Goal: Check status: Check status

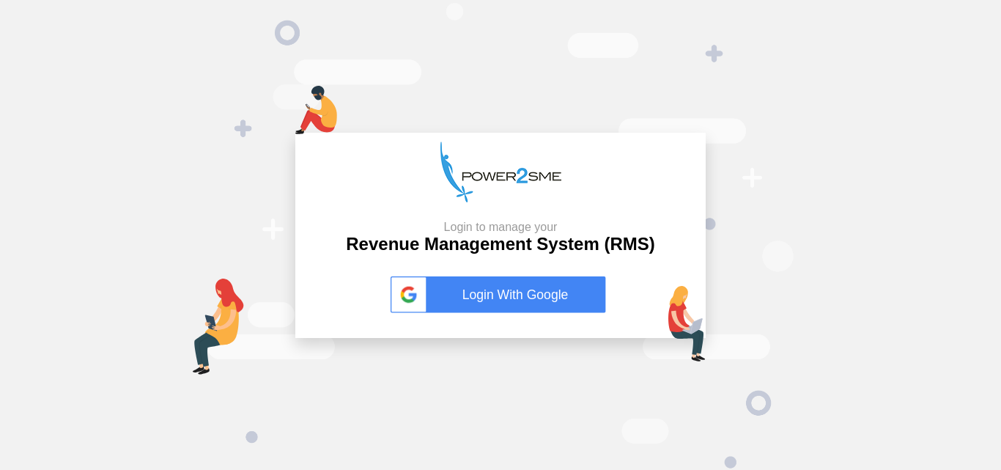
click at [561, 299] on link "Login With Google" at bounding box center [500, 294] width 220 height 37
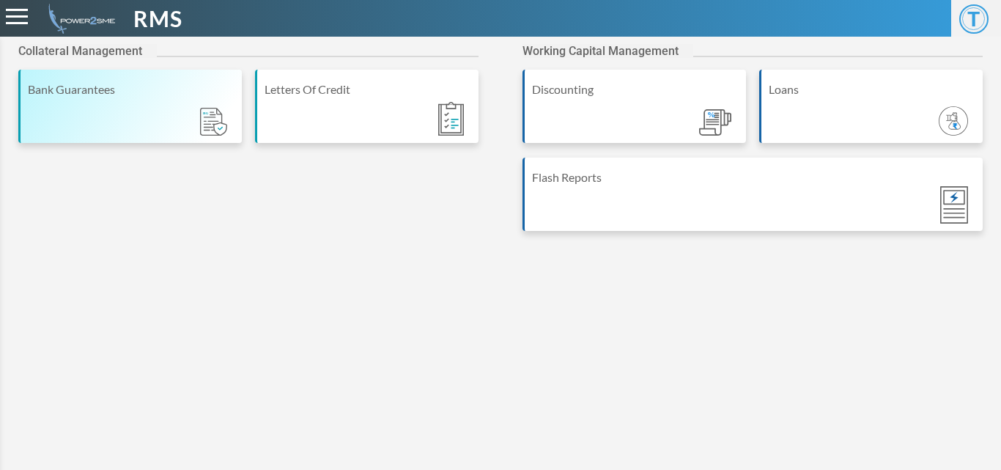
click at [101, 124] on div "Bank Guarantees" at bounding box center [129, 106] width 223 height 73
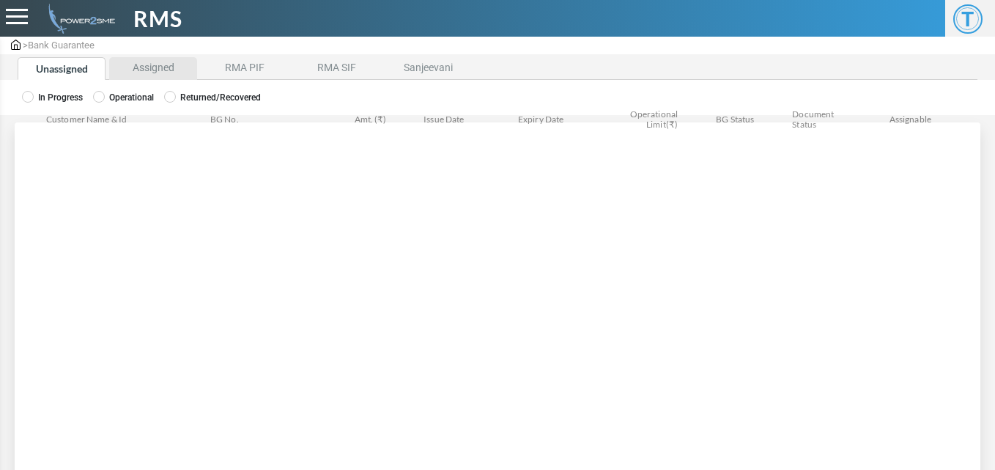
click at [172, 67] on li "Assigned" at bounding box center [153, 68] width 88 height 23
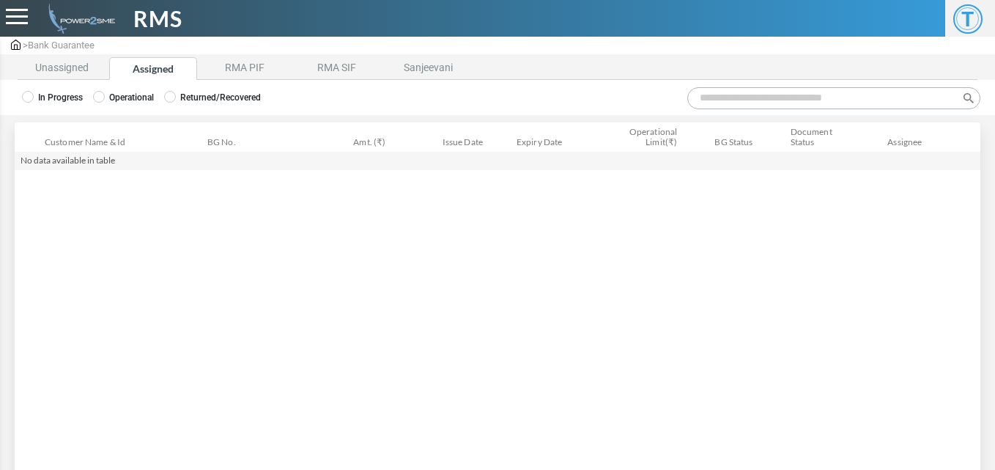
click at [136, 97] on label "Operational" at bounding box center [123, 97] width 61 height 13
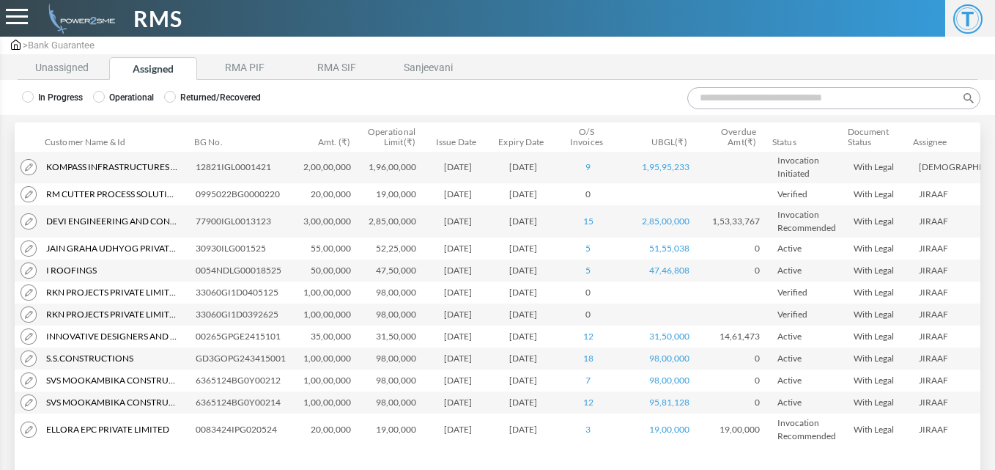
click at [782, 103] on input "Search:" at bounding box center [833, 98] width 293 height 22
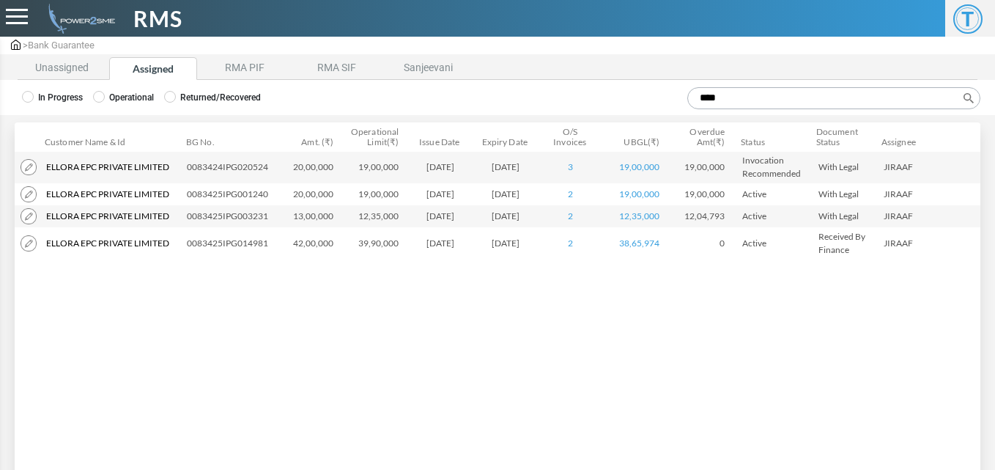
type input "****"
click at [464, 349] on div "Customer Name & Id Customer Name Customer ID BG No. Amt. (₹) Operational Limit(…" at bounding box center [497, 299] width 965 height 294
